Goal: Use online tool/utility: Utilize a website feature to perform a specific function

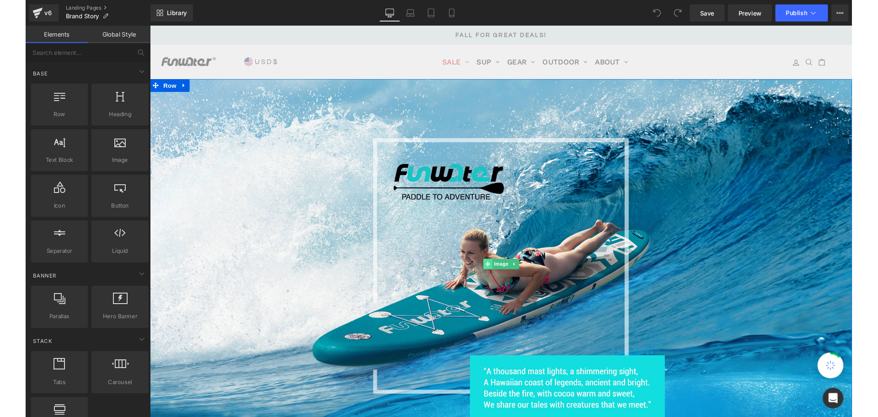
scroll to position [137, 0]
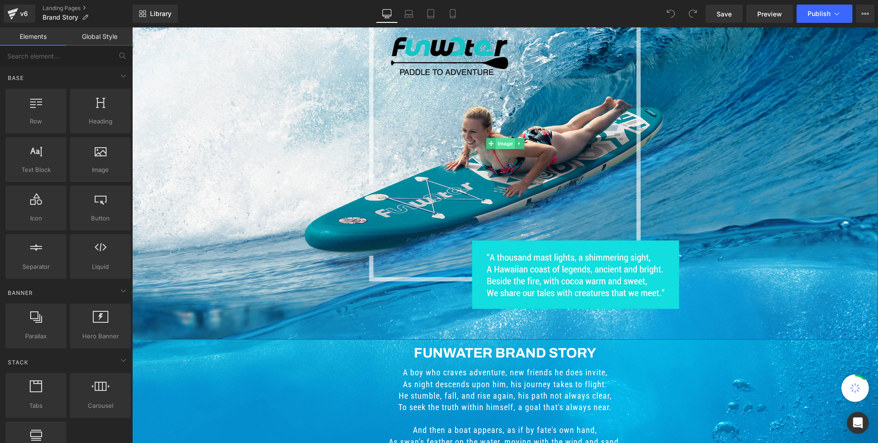
click at [495, 144] on span "Image" at bounding box center [504, 143] width 19 height 11
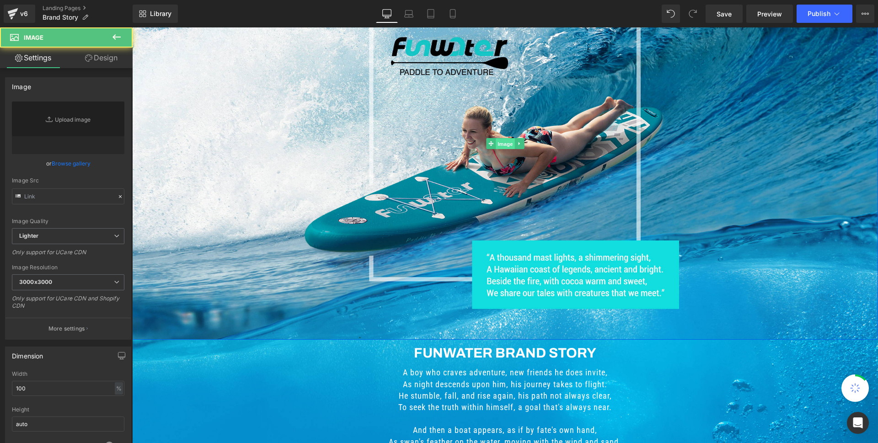
type input "[URL][DOMAIN_NAME]"
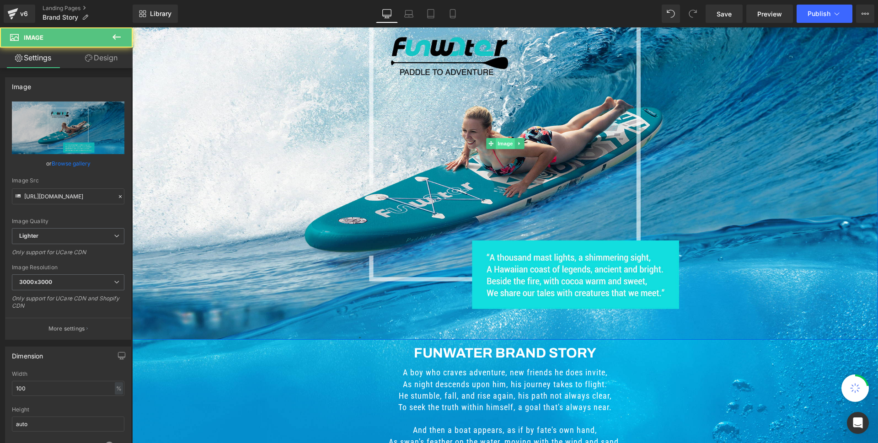
click at [499, 143] on span "Image" at bounding box center [504, 143] width 19 height 11
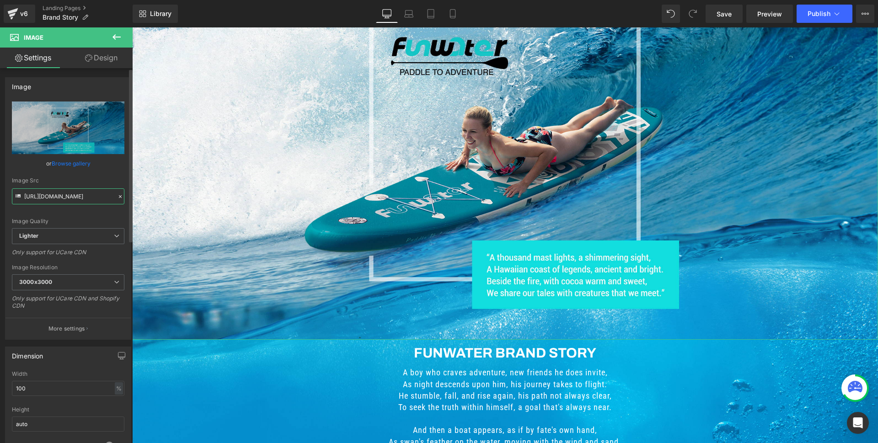
click at [58, 199] on input "[URL][DOMAIN_NAME]" at bounding box center [68, 196] width 112 height 16
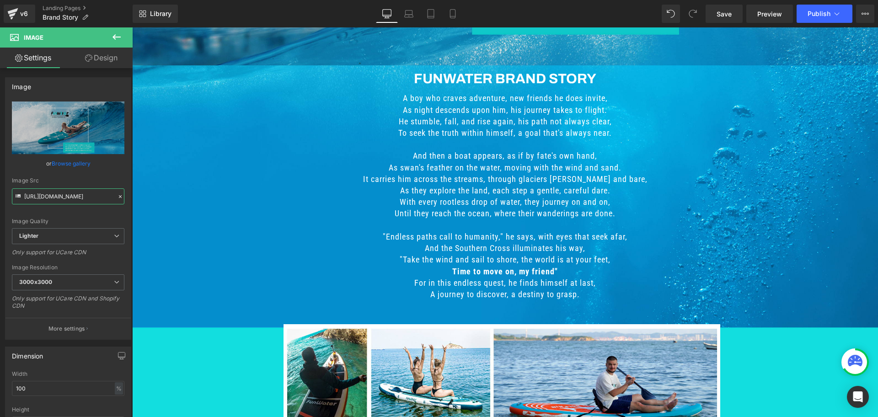
scroll to position [503, 0]
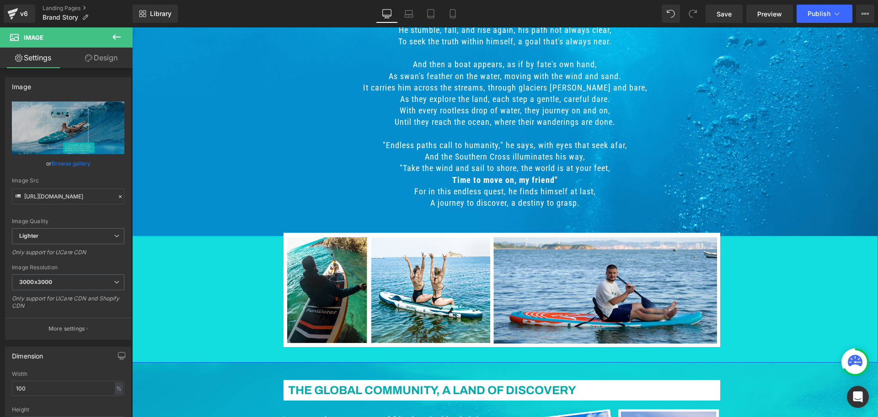
click at [225, 140] on div "Funwater brand story Heading A boy who craves adventure, new friends he does in…" at bounding box center [504, 165] width 745 height 371
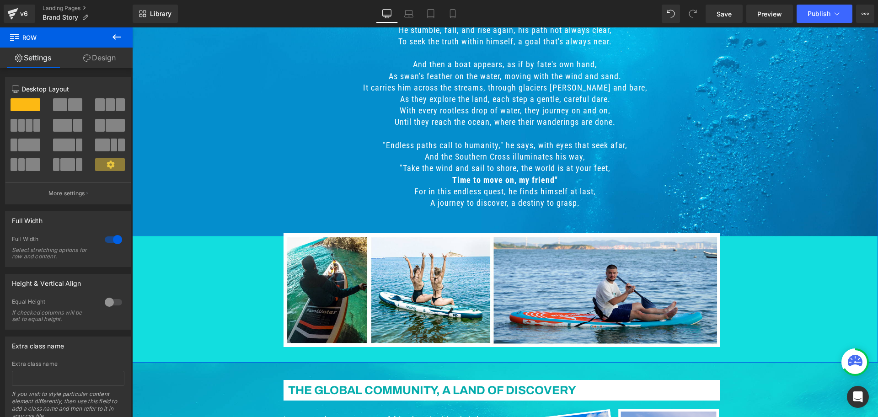
scroll to position [320, 0]
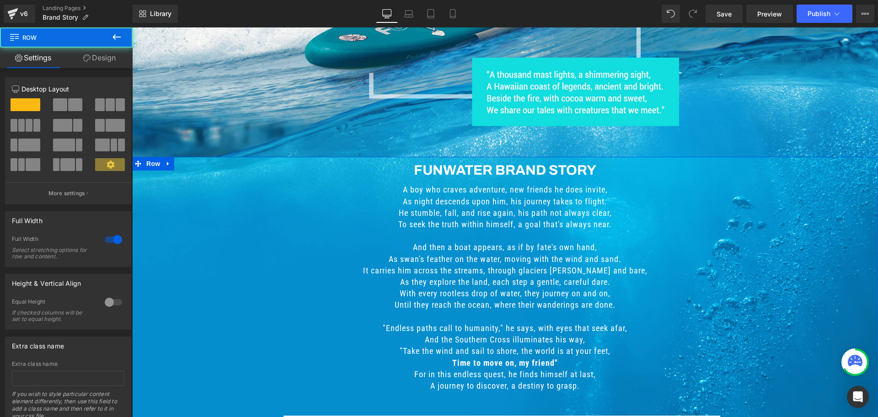
click at [211, 236] on div "Funwater brand story Heading A boy who craves adventure, new friends he does in…" at bounding box center [504, 348] width 745 height 371
click at [107, 52] on link "Design" at bounding box center [99, 58] width 66 height 21
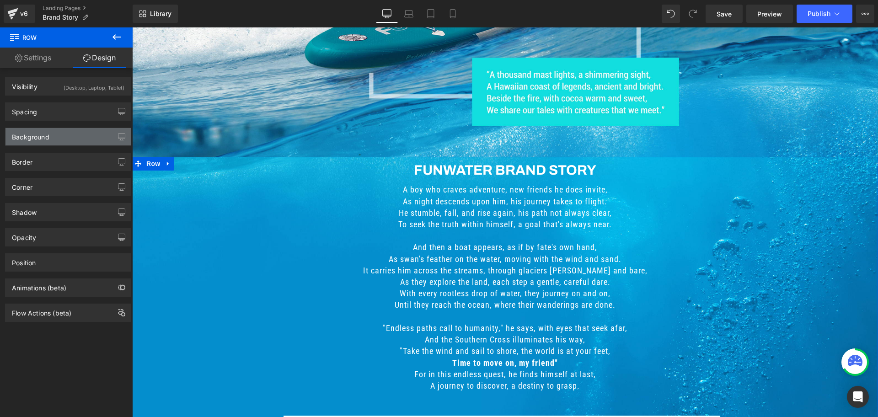
click at [51, 136] on div "Background" at bounding box center [67, 136] width 125 height 17
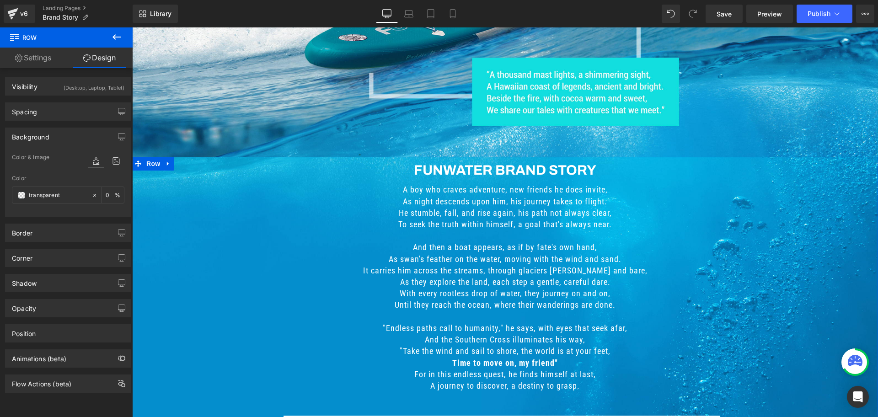
type input "transparent"
type input "0"
type input "[URL][DOMAIN_NAME]"
click at [110, 164] on icon at bounding box center [116, 161] width 16 height 12
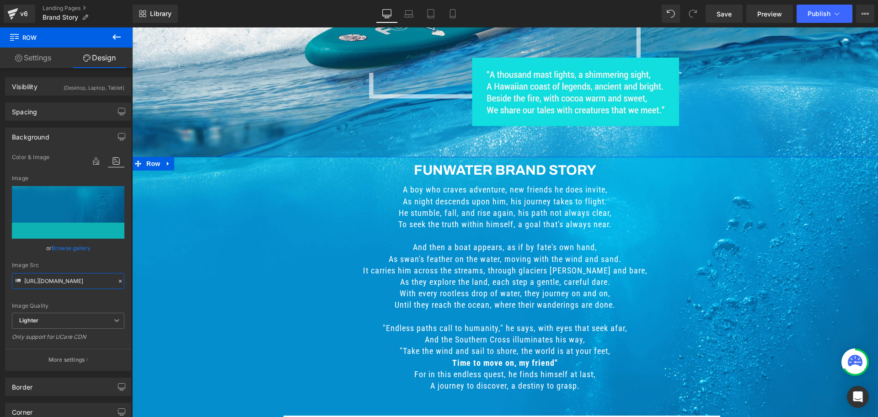
click at [67, 280] on input "[URL][DOMAIN_NAME]" at bounding box center [68, 281] width 112 height 16
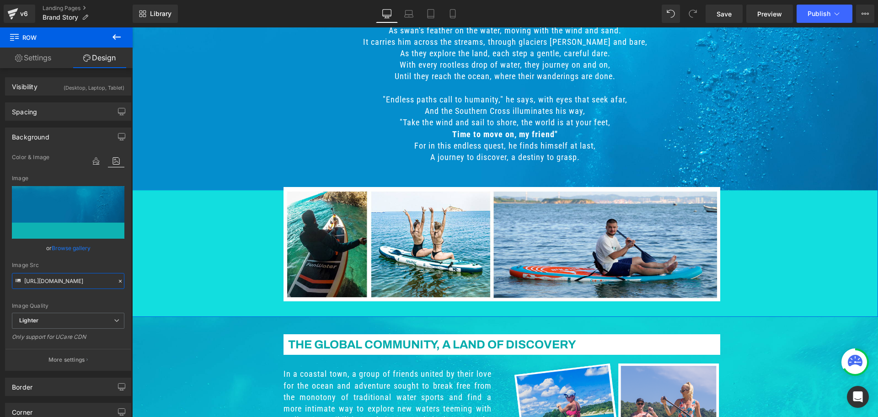
scroll to position [594, 0]
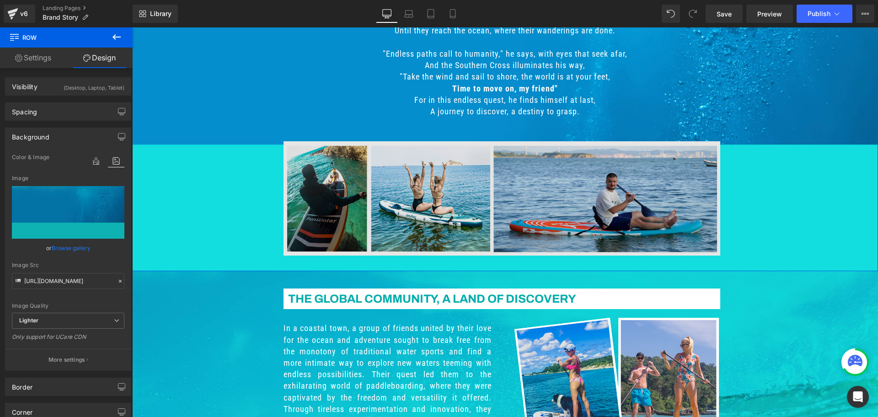
click at [205, 200] on div "Funwater brand story Heading A boy who craves adventure, new friends he does in…" at bounding box center [504, 74] width 745 height 371
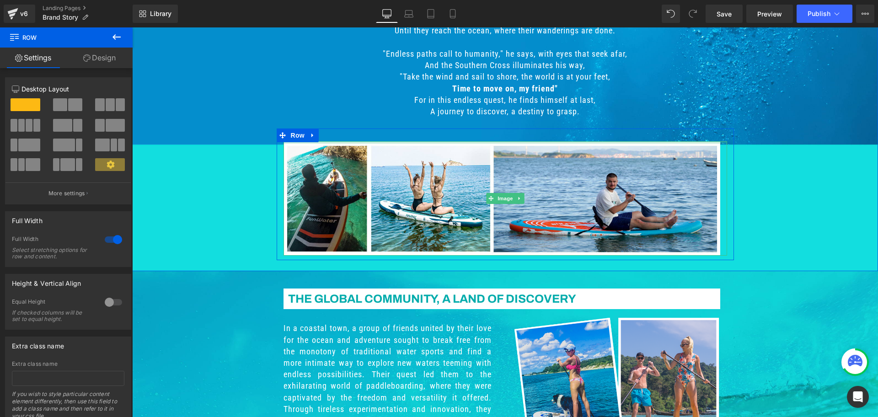
click at [357, 143] on div at bounding box center [504, 142] width 443 height 2
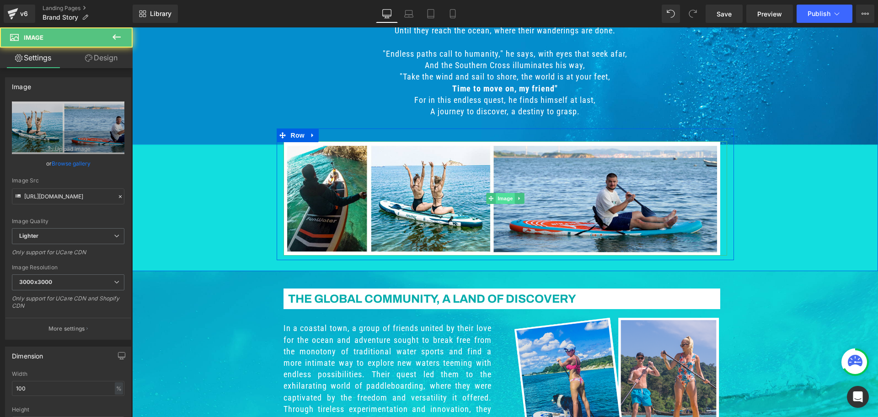
click at [503, 198] on span "Image" at bounding box center [504, 198] width 19 height 11
click at [63, 199] on input "[URL][DOMAIN_NAME]" at bounding box center [68, 196] width 112 height 16
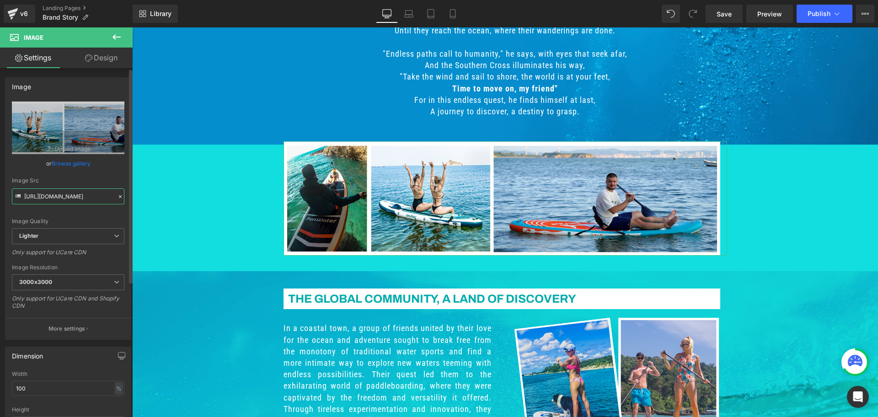
click at [63, 199] on input "[URL][DOMAIN_NAME]" at bounding box center [68, 196] width 112 height 16
click at [63, 198] on input "[URL][DOMAIN_NAME]" at bounding box center [68, 196] width 112 height 16
click at [63, 197] on input "[URL][DOMAIN_NAME]" at bounding box center [68, 196] width 112 height 16
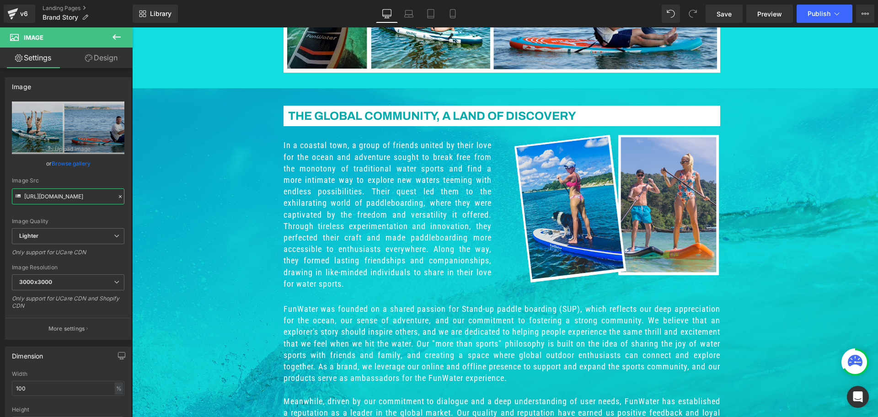
scroll to position [914, 0]
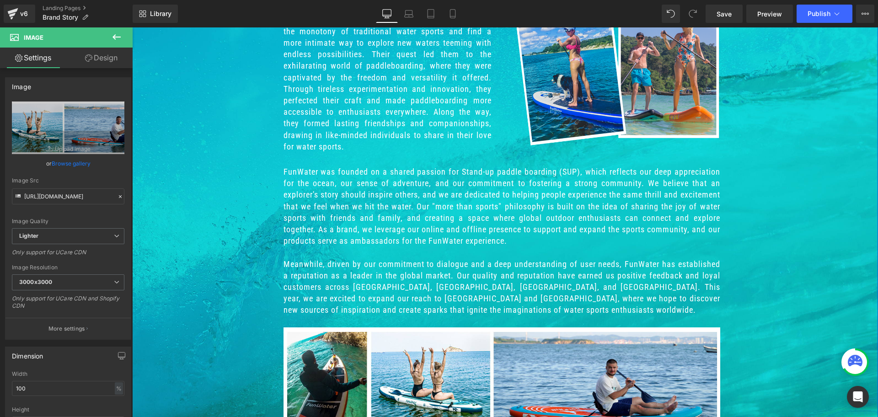
click at [209, 211] on div "The Global Community, A Land of Discovery Heading Row In a coastal town, a grou…" at bounding box center [504, 201] width 745 height 489
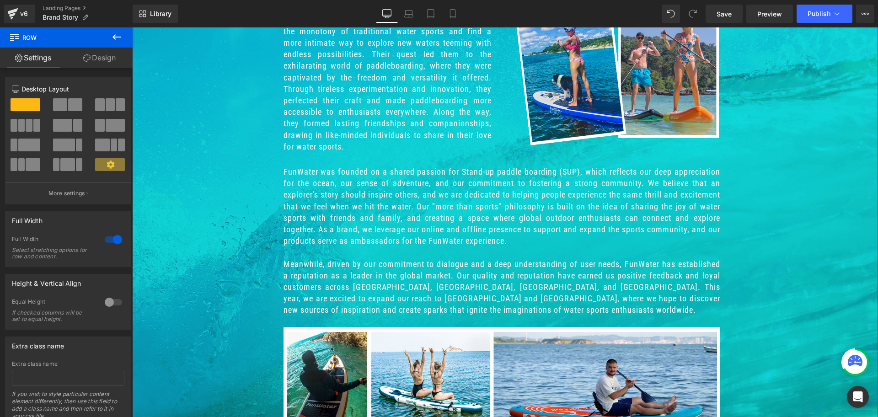
drag, startPoint x: 176, startPoint y: 186, endPoint x: 225, endPoint y: 171, distance: 50.7
click at [176, 186] on div "The Global Community, A Land of Discovery Heading Row In a coastal town, a grou…" at bounding box center [504, 201] width 745 height 489
click at [101, 58] on link "Design" at bounding box center [99, 58] width 66 height 21
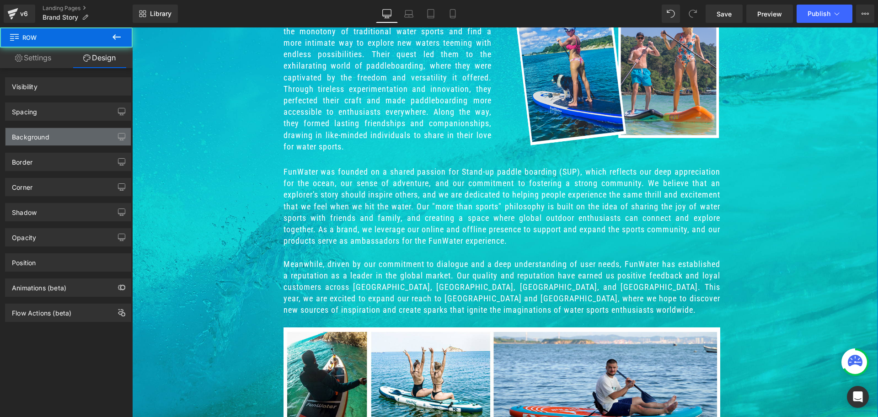
click at [50, 137] on div "Background" at bounding box center [67, 136] width 125 height 17
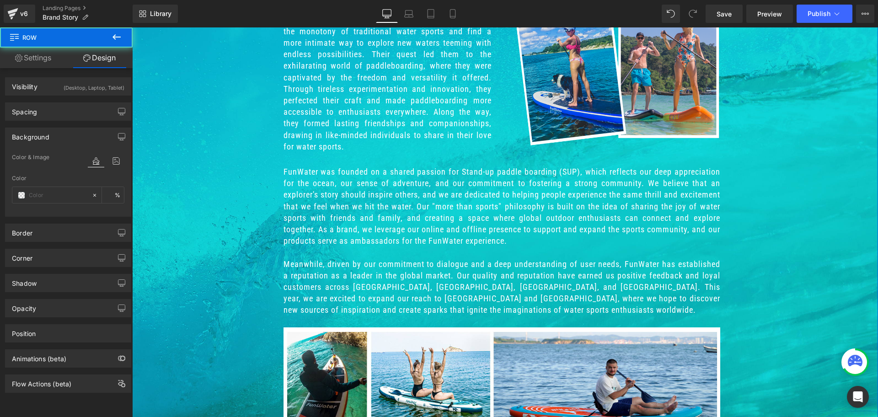
type input "transparent"
type input "0"
type input "[URL][DOMAIN_NAME]"
click at [110, 161] on icon at bounding box center [116, 161] width 16 height 12
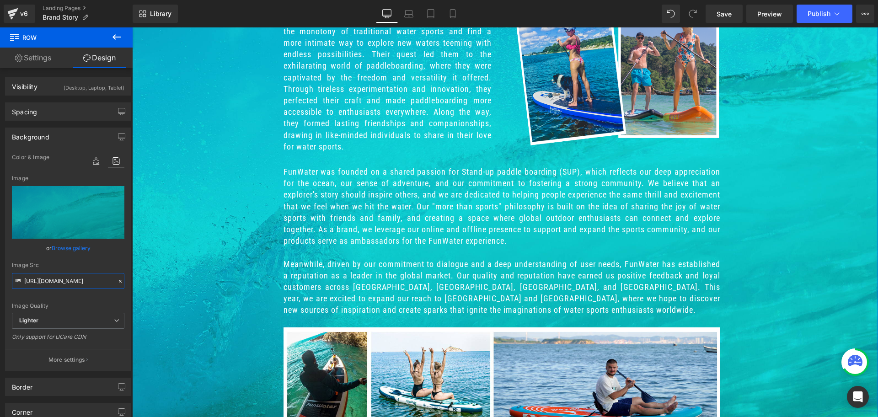
click at [73, 282] on input "[URL][DOMAIN_NAME]" at bounding box center [68, 281] width 112 height 16
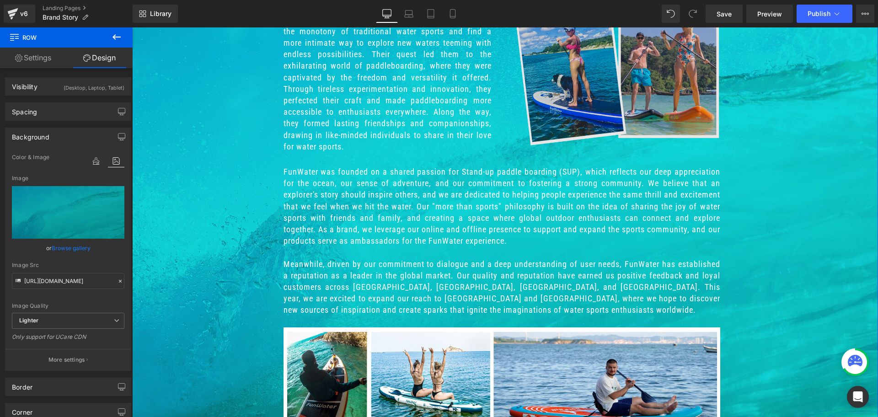
click at [778, 91] on div "The Global Community, A Land of Discovery Heading Row In a coastal town, a grou…" at bounding box center [504, 201] width 745 height 489
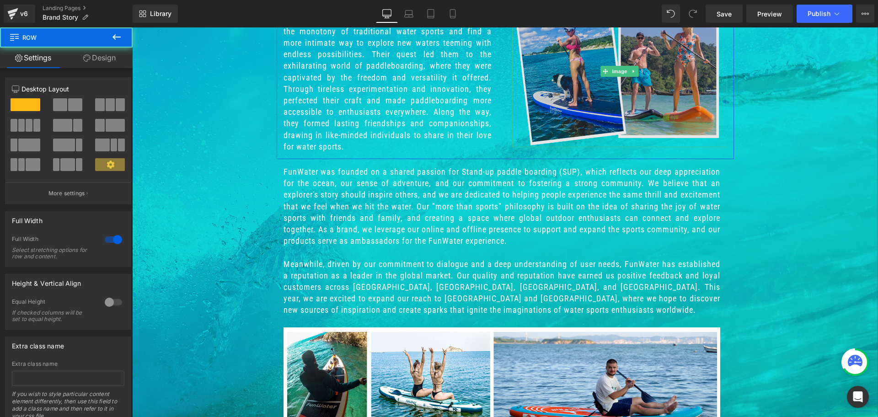
click at [608, 147] on img at bounding box center [619, 71] width 215 height 152
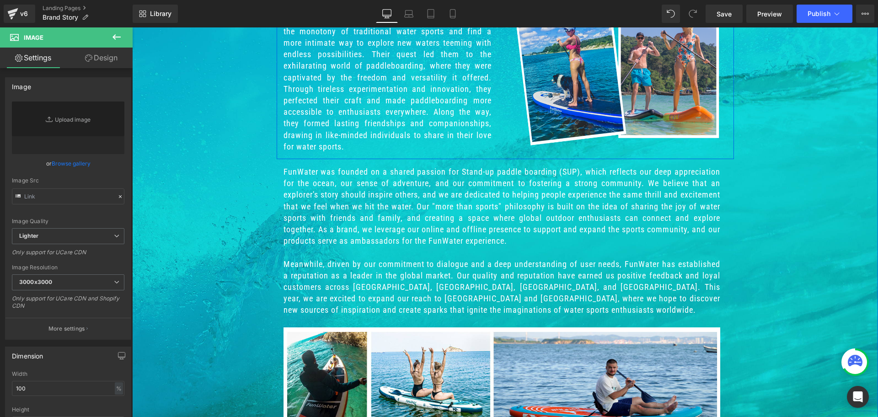
type input "[URL][DOMAIN_NAME]"
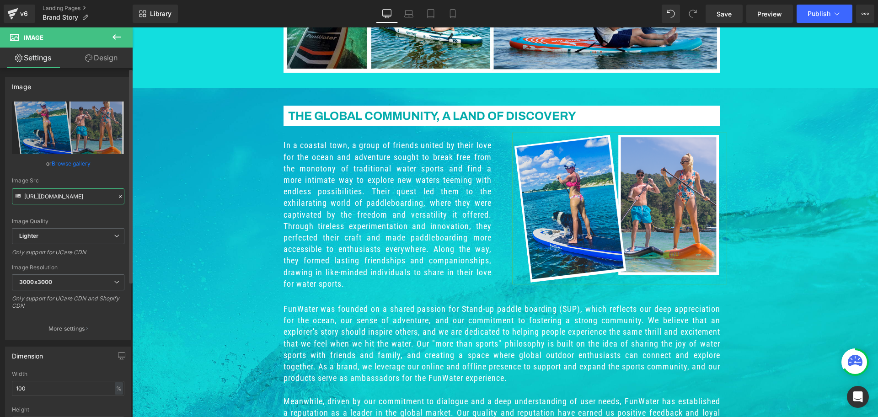
click at [60, 200] on input "[URL][DOMAIN_NAME]" at bounding box center [68, 196] width 112 height 16
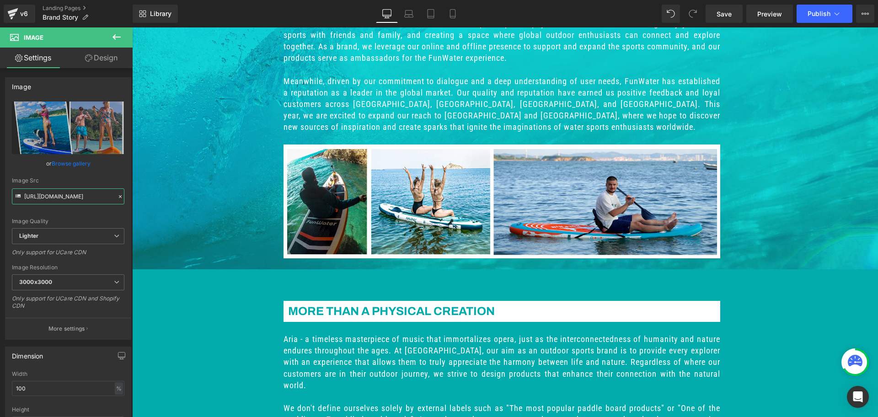
scroll to position [1188, 0]
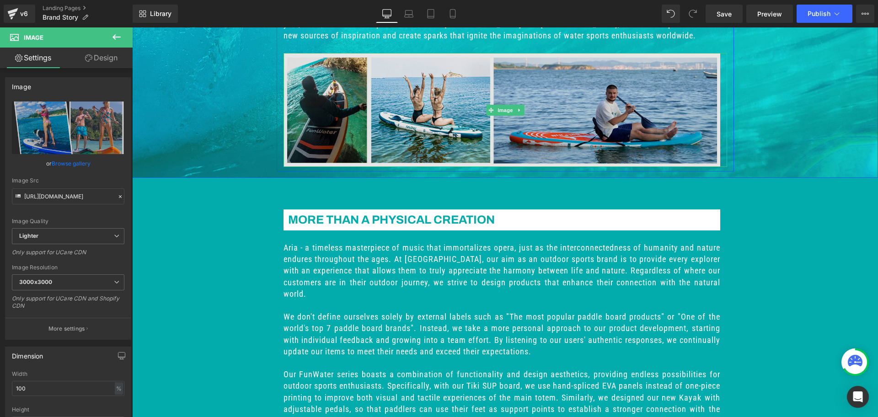
click at [427, 86] on img at bounding box center [504, 110] width 443 height 114
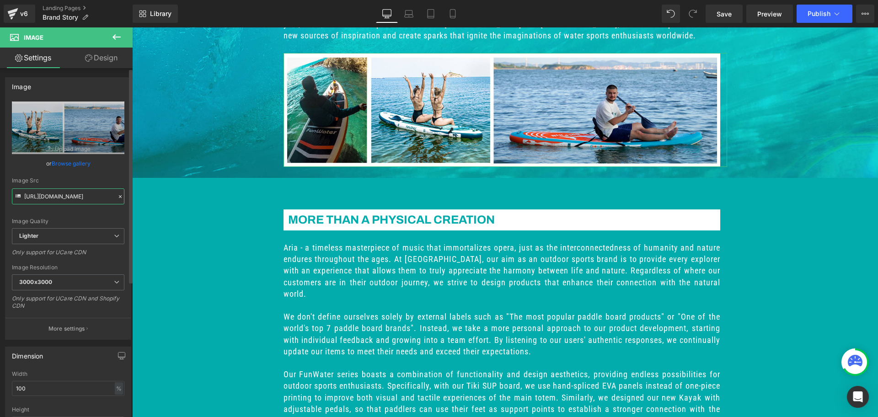
click at [65, 197] on input "[URL][DOMAIN_NAME]" at bounding box center [68, 196] width 112 height 16
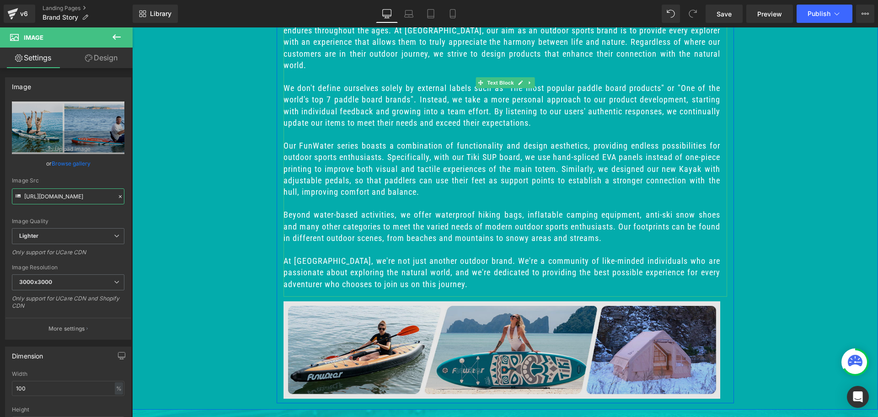
scroll to position [1554, 0]
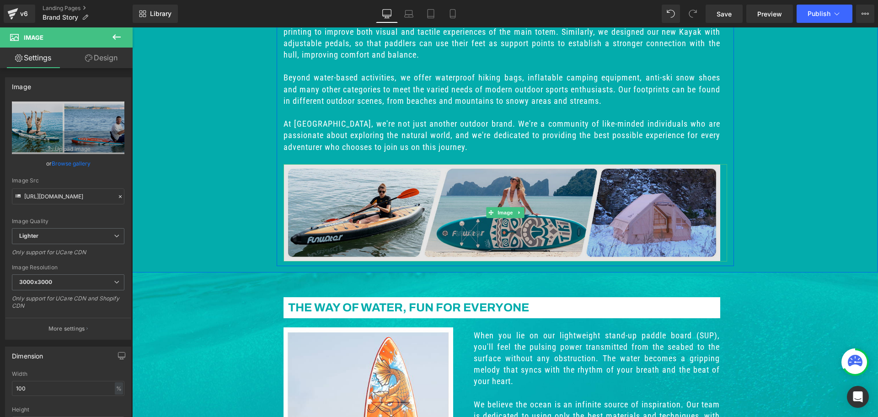
click at [488, 218] on img at bounding box center [504, 212] width 443 height 97
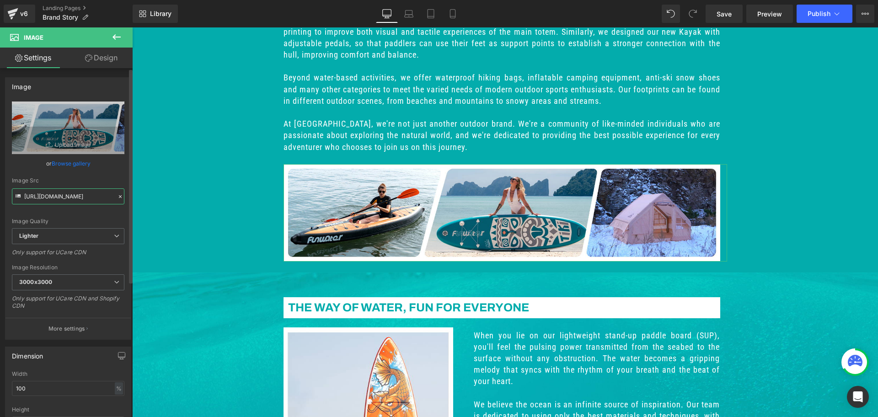
click at [62, 194] on input "[URL][DOMAIN_NAME]" at bounding box center [68, 196] width 112 height 16
click at [814, 235] on div "More Than A Physical Creation Heading Row Aria - a timeless masterpiece of musi…" at bounding box center [504, 49] width 745 height 434
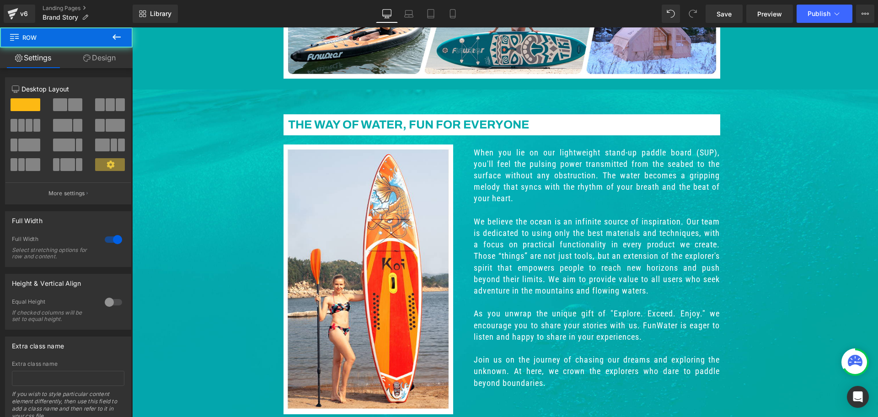
scroll to position [1828, 0]
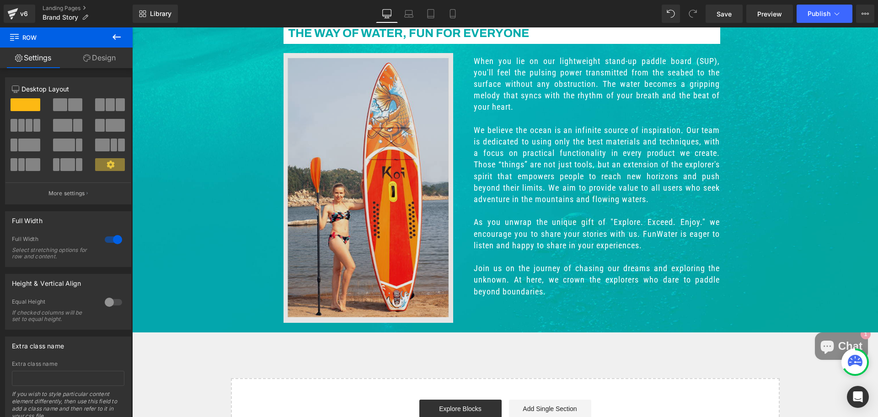
click at [374, 187] on div "Image" at bounding box center [371, 188] width 177 height 270
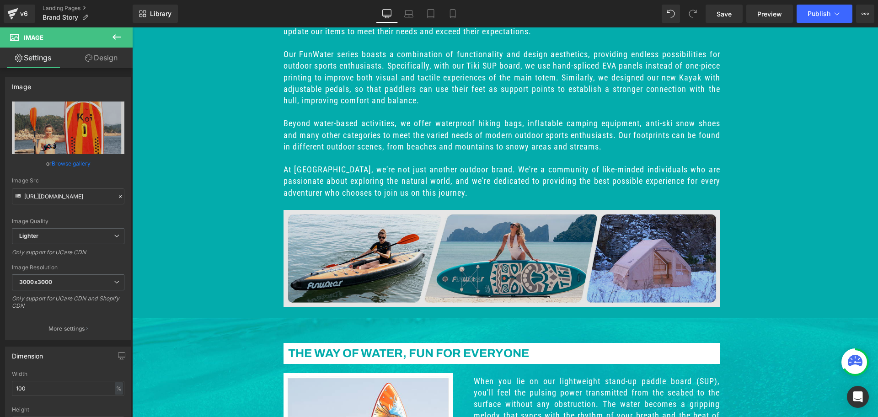
scroll to position [1691, 0]
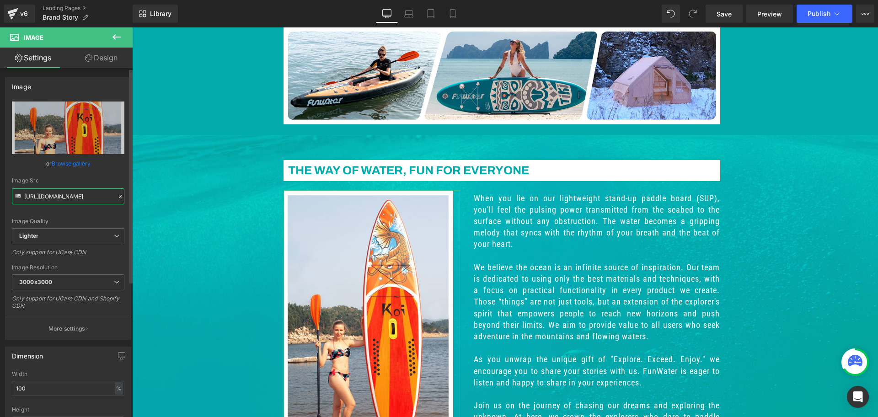
click at [58, 196] on input "[URL][DOMAIN_NAME]" at bounding box center [68, 196] width 112 height 16
click at [787, 220] on div "The way of water, FUN for everyone Heading Row Image When you lie on our lightw…" at bounding box center [504, 304] width 745 height 311
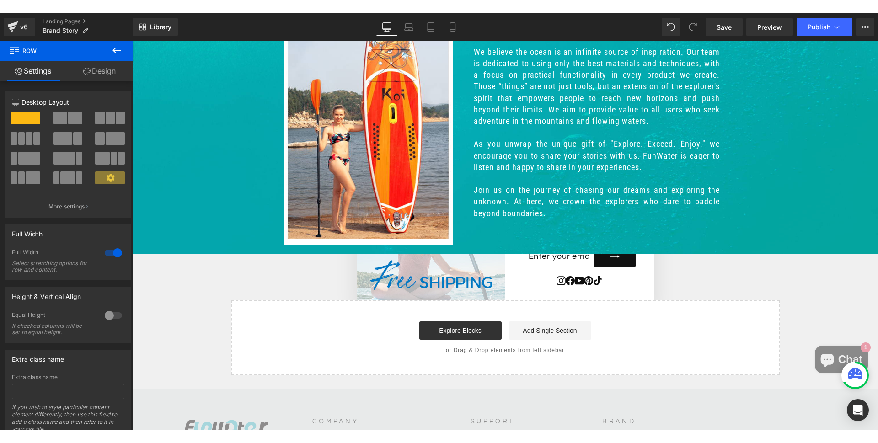
scroll to position [1737, 0]
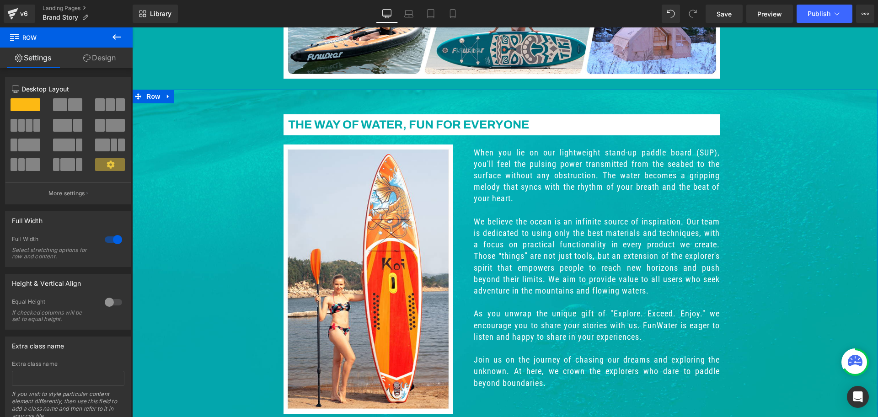
click at [793, 219] on div "The way of water, FUN for everyone Heading Row Image When you lie on our lightw…" at bounding box center [504, 258] width 745 height 311
click at [102, 60] on link "Design" at bounding box center [99, 58] width 66 height 21
click at [0, 0] on div "Background" at bounding box center [0, 0] width 0 height 0
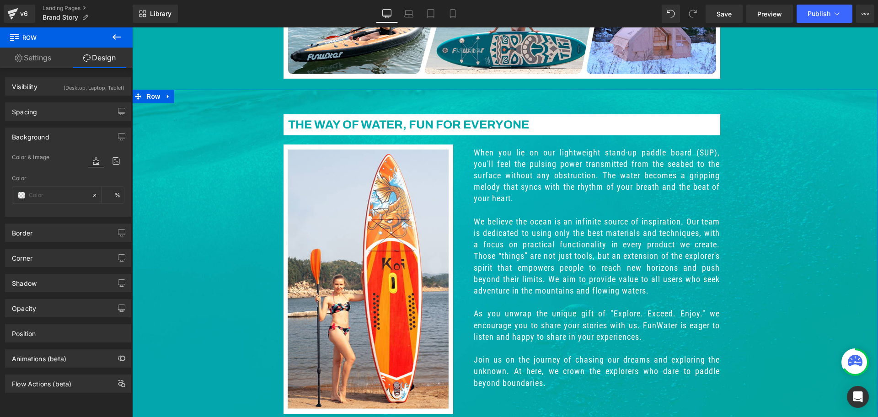
type input "#03acac"
type input "100"
type input "[URL][DOMAIN_NAME]"
click at [108, 162] on icon at bounding box center [116, 161] width 16 height 12
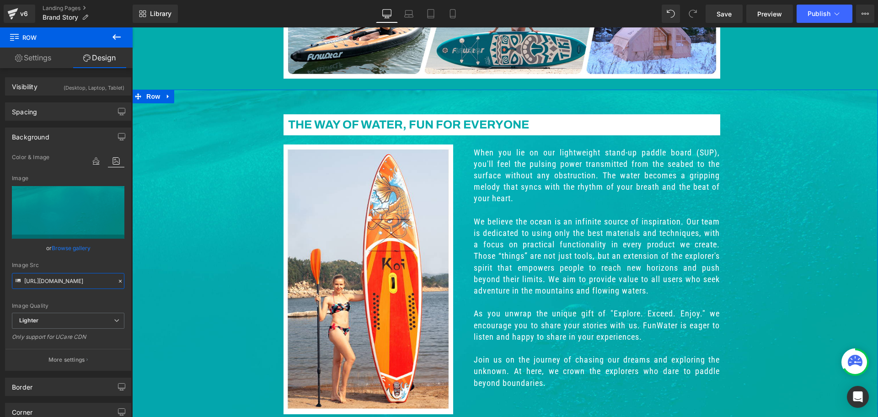
click at [55, 275] on input "[URL][DOMAIN_NAME]" at bounding box center [68, 281] width 112 height 16
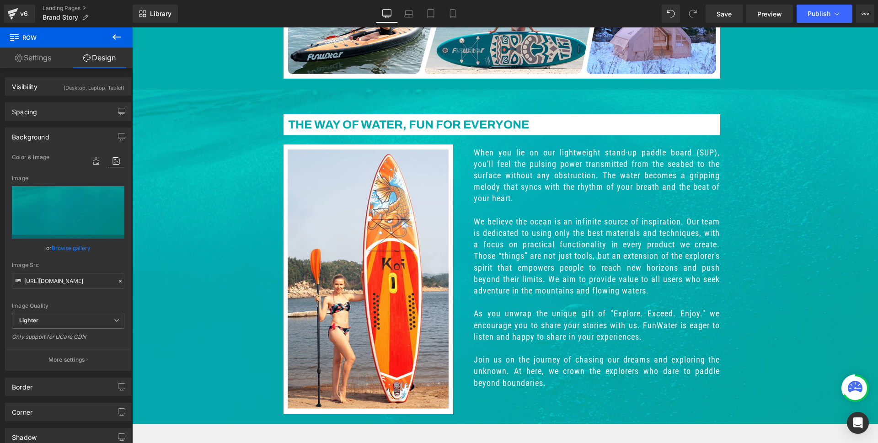
click at [564, 218] on p "We believe the ocean is an infinite source of inspiration. Our team is dedicate…" at bounding box center [597, 256] width 246 height 80
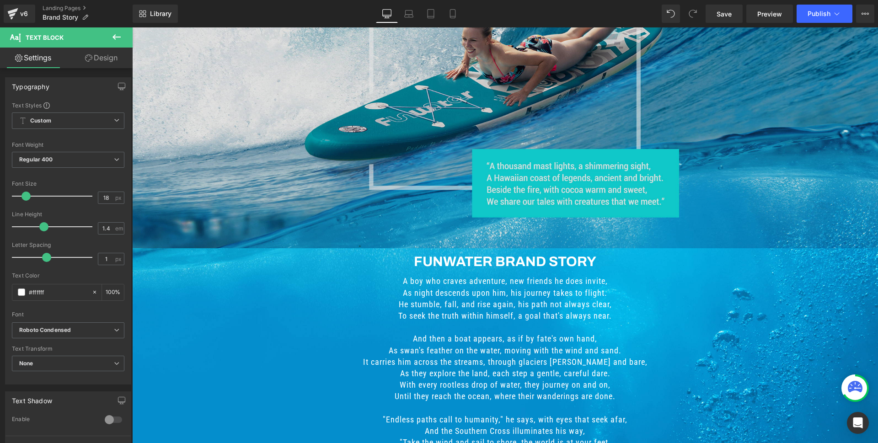
scroll to position [0, 0]
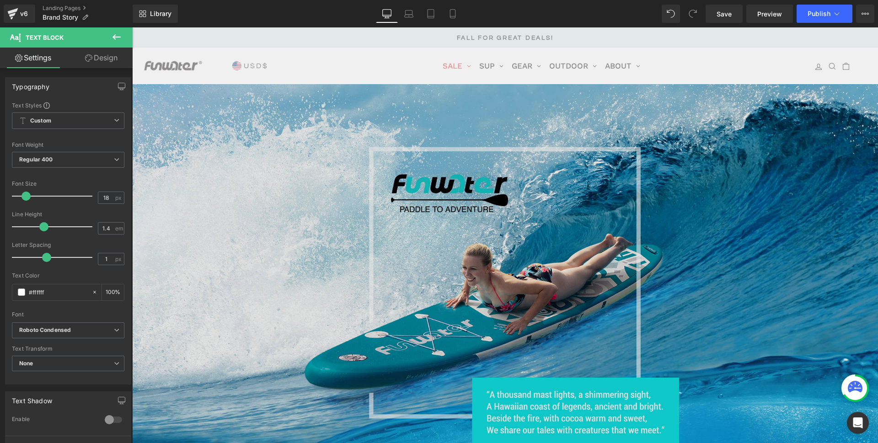
click at [492, 303] on img at bounding box center [504, 280] width 745 height 393
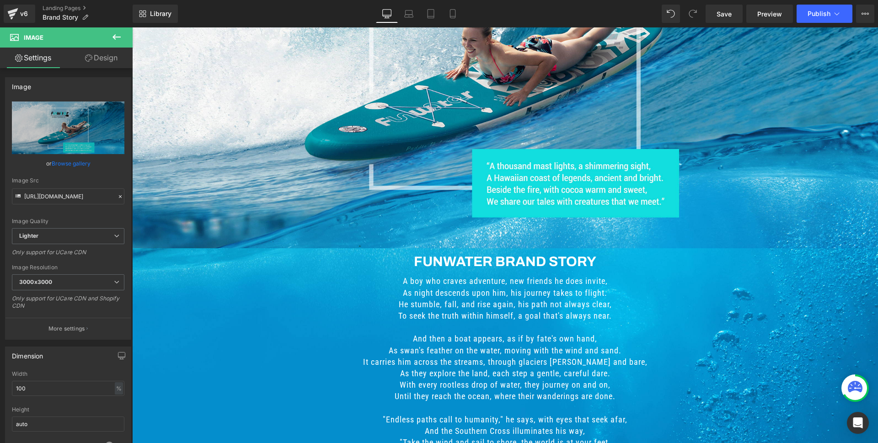
scroll to position [366, 0]
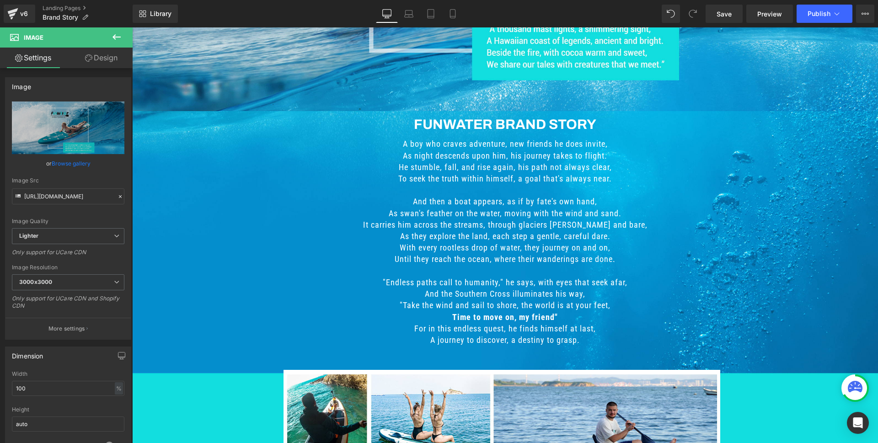
click at [500, 226] on p "It carries him across the streams, through glaciers [PERSON_NAME] and bare," at bounding box center [505, 224] width 388 height 11
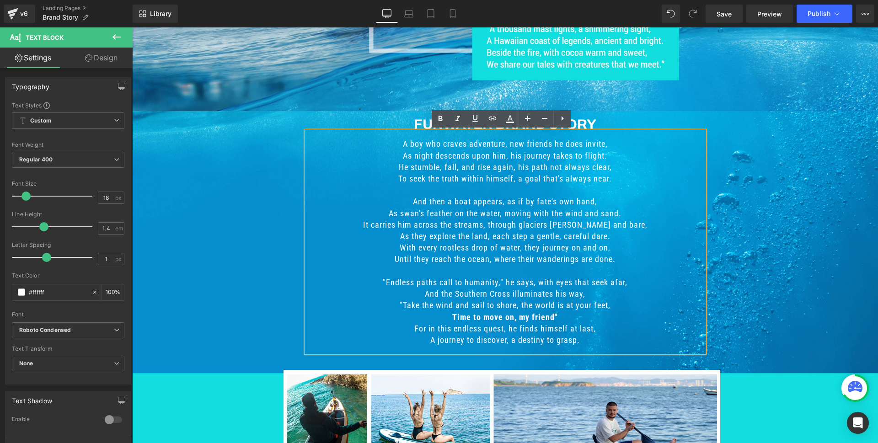
click at [498, 220] on p "It carries him across the streams, through glaciers [PERSON_NAME] and bare," at bounding box center [505, 224] width 388 height 11
click at [416, 186] on p at bounding box center [505, 189] width 388 height 11
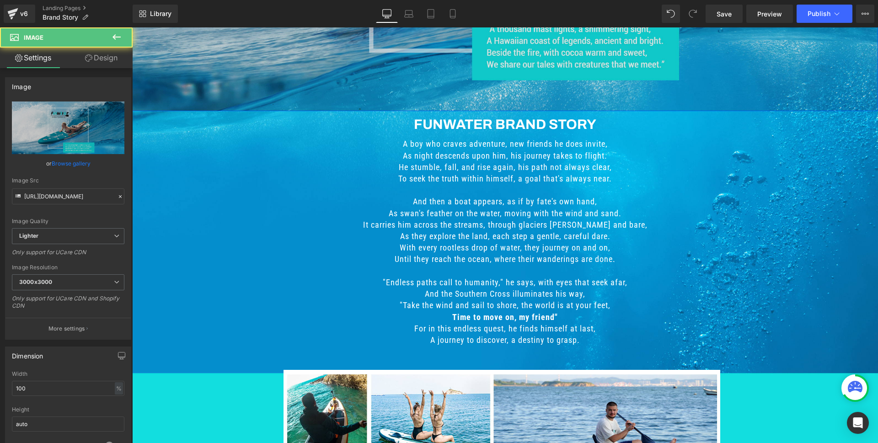
scroll to position [229, 0]
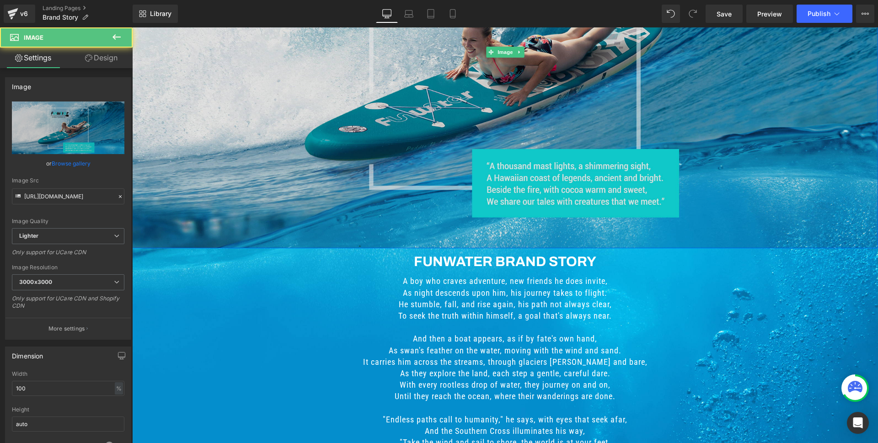
click at [550, 194] on img at bounding box center [504, 52] width 745 height 393
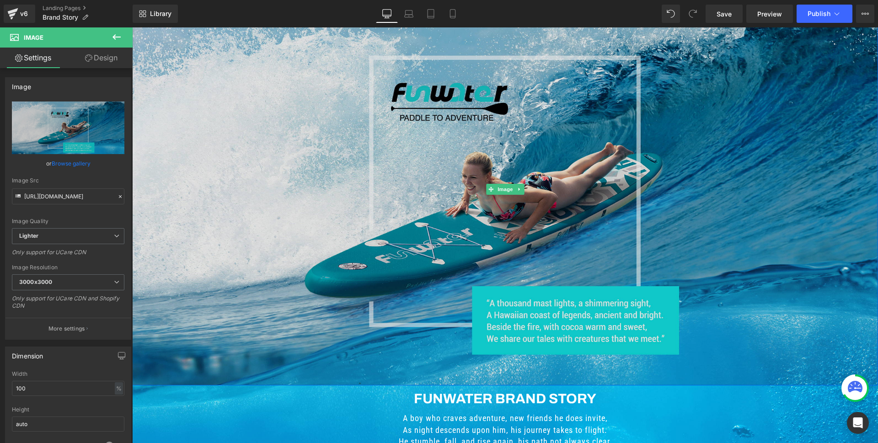
scroll to position [183, 0]
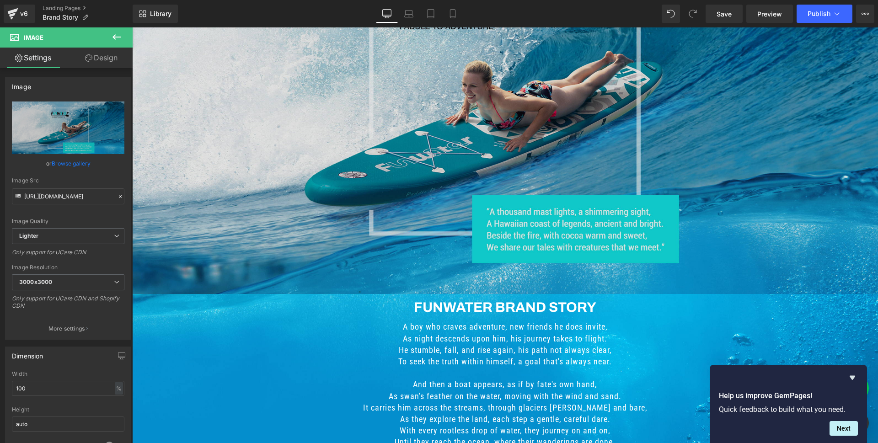
click at [657, 243] on img at bounding box center [504, 97] width 745 height 393
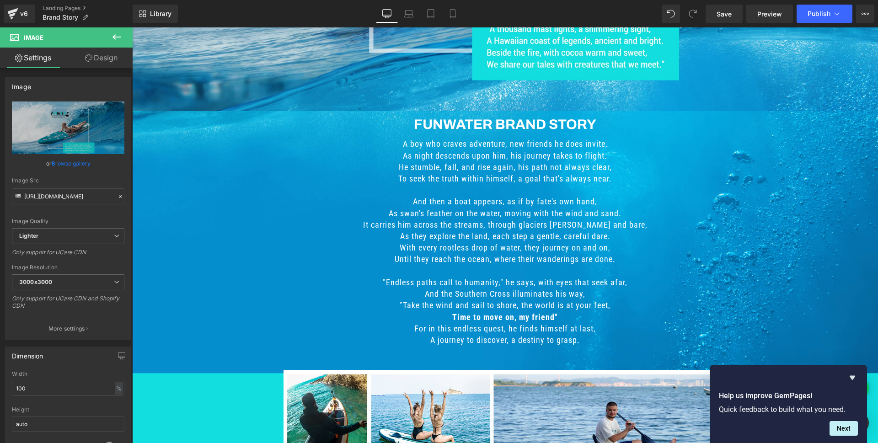
scroll to position [548, 0]
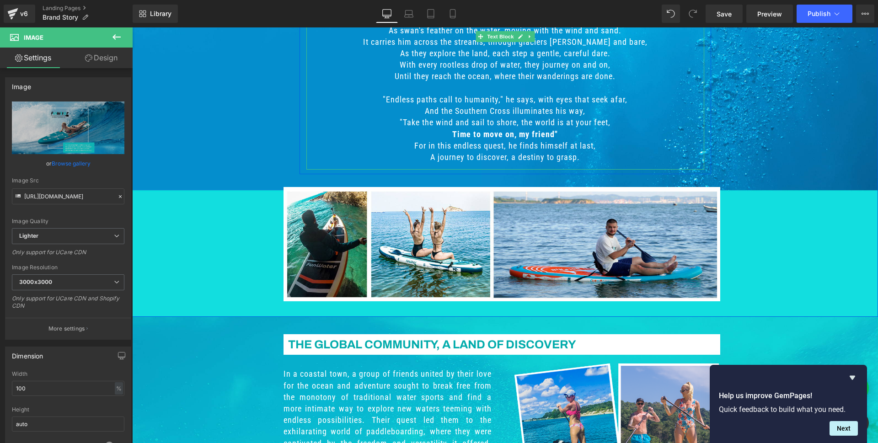
click at [482, 117] on p ""Take the wind and sail to shore, the world is at your feet," at bounding box center [505, 122] width 388 height 11
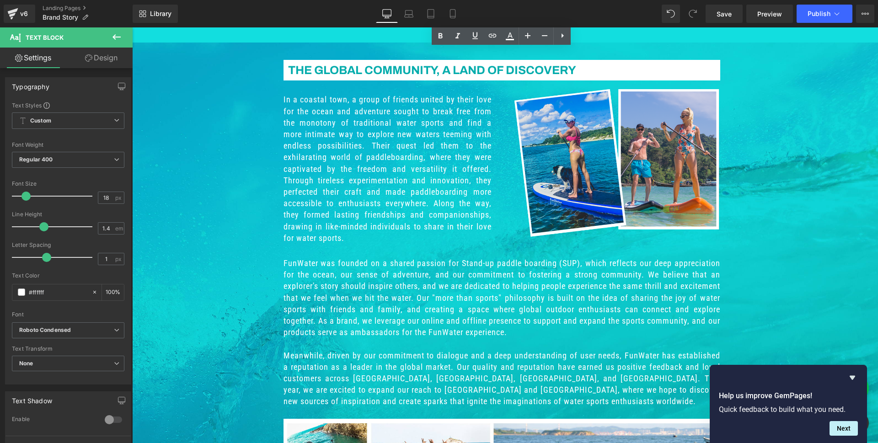
scroll to position [868, 0]
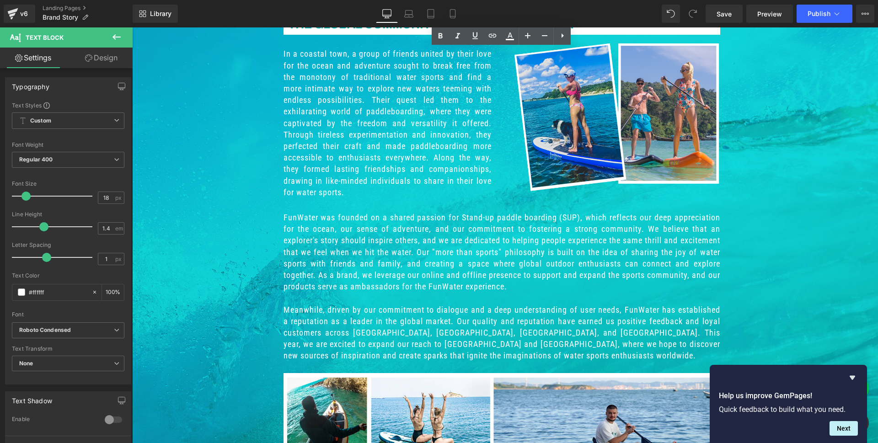
click at [377, 192] on p "In a coastal town, a group of friends united by their love for the ocean and ad…" at bounding box center [387, 123] width 208 height 150
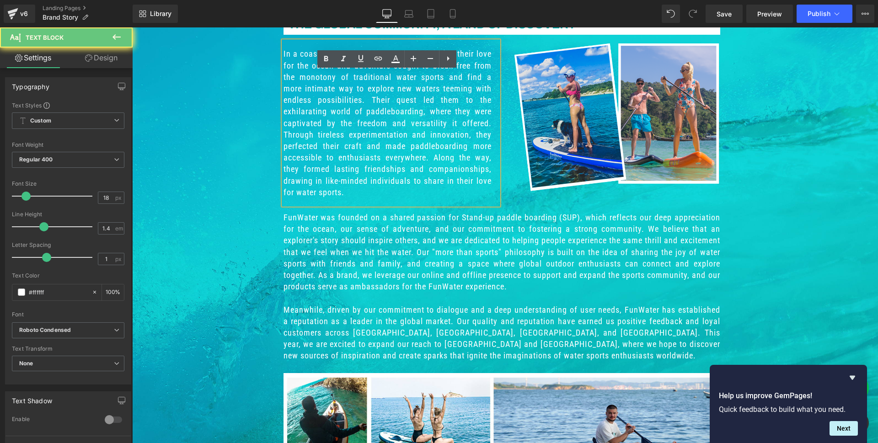
click at [387, 150] on p "In a coastal town, a group of friends united by their love for the ocean and ad…" at bounding box center [387, 123] width 208 height 150
click at [441, 320] on p "Meanwhile, driven by our commitment to dialogue and a deep understanding of use…" at bounding box center [501, 333] width 436 height 58
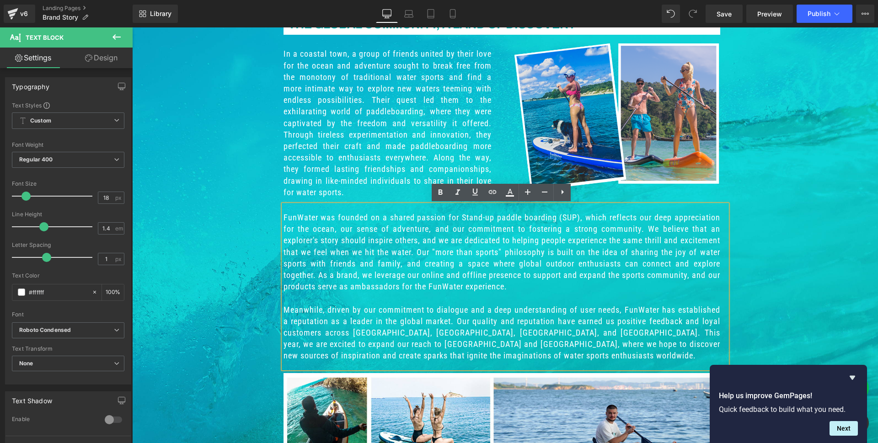
drag, startPoint x: 785, startPoint y: 196, endPoint x: 491, endPoint y: 350, distance: 331.8
click at [785, 196] on div "The Global Community, A Land of Discovery Heading Row In a coastal town, a grou…" at bounding box center [504, 247] width 745 height 489
